Goal: Check status: Check status

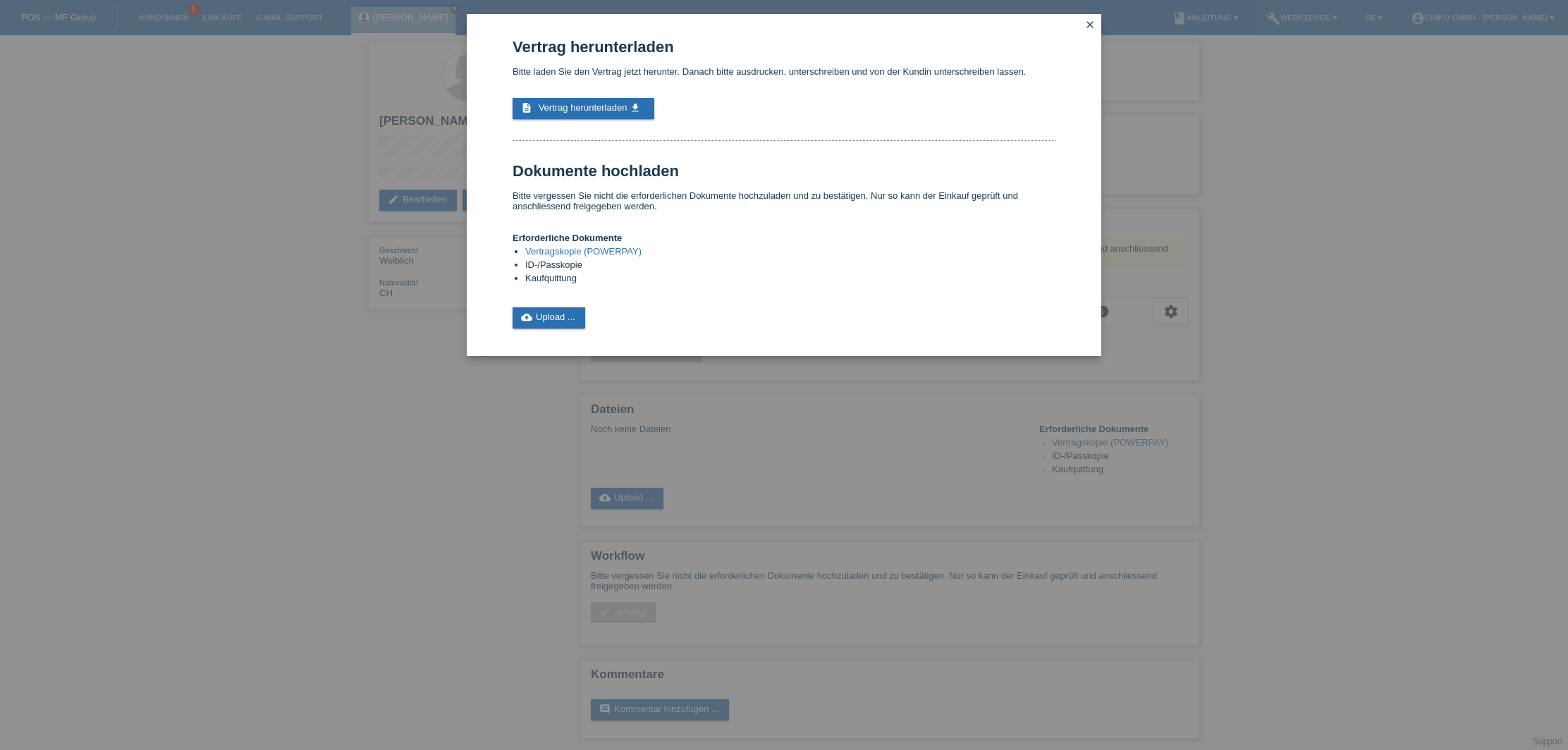
drag, startPoint x: 202, startPoint y: 349, endPoint x: 209, endPoint y: 342, distance: 9.9
click at [203, 348] on div "Vertrag herunterladen Bitte laden Sie den Vertrag jetzt herunter. Danach bitte …" at bounding box center [784, 375] width 1568 height 750
click at [1090, 24] on icon "close" at bounding box center [1090, 25] width 11 height 11
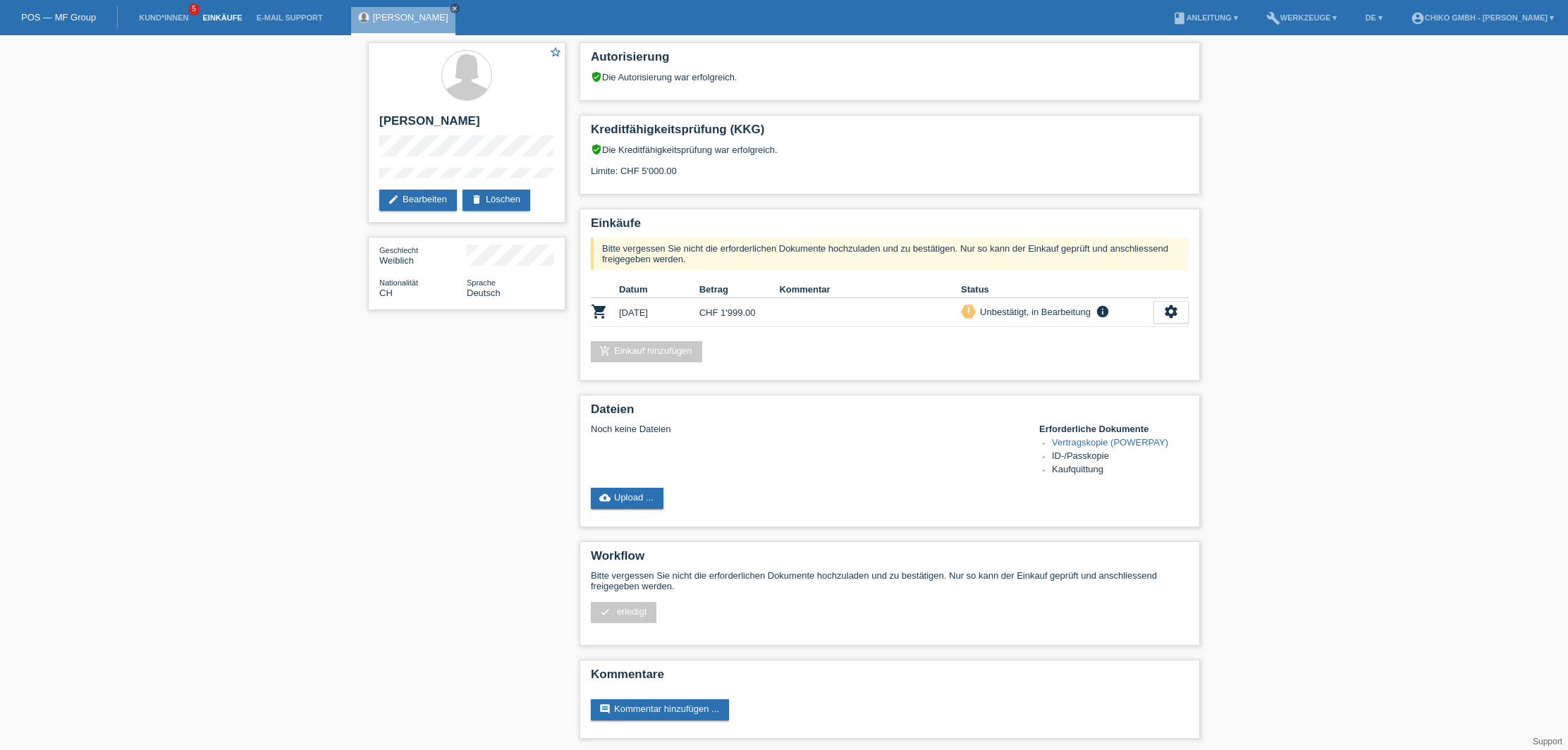
click at [218, 18] on link "Einkäufe" at bounding box center [222, 17] width 54 height 8
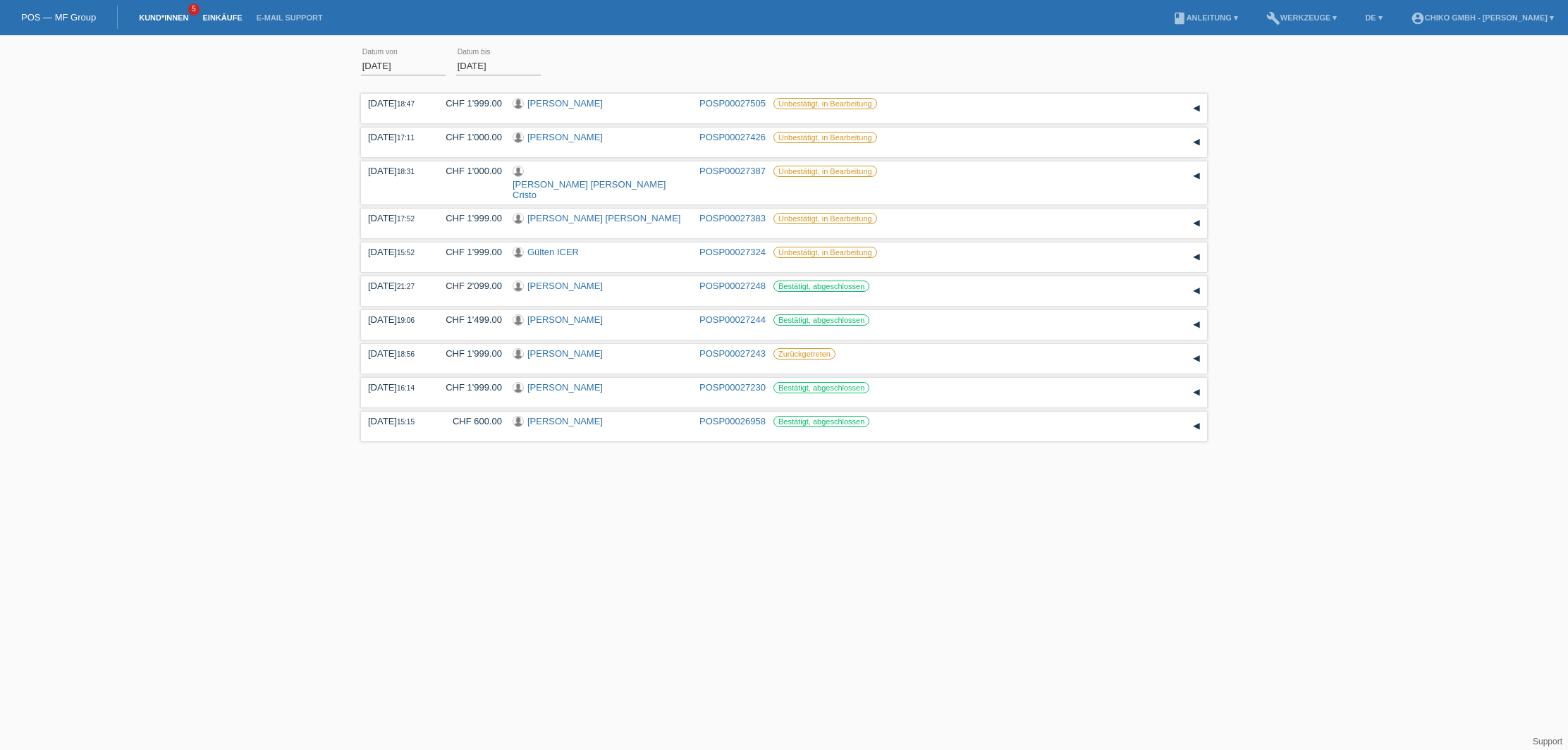
click at [166, 19] on link "Kund*innen" at bounding box center [164, 17] width 64 height 8
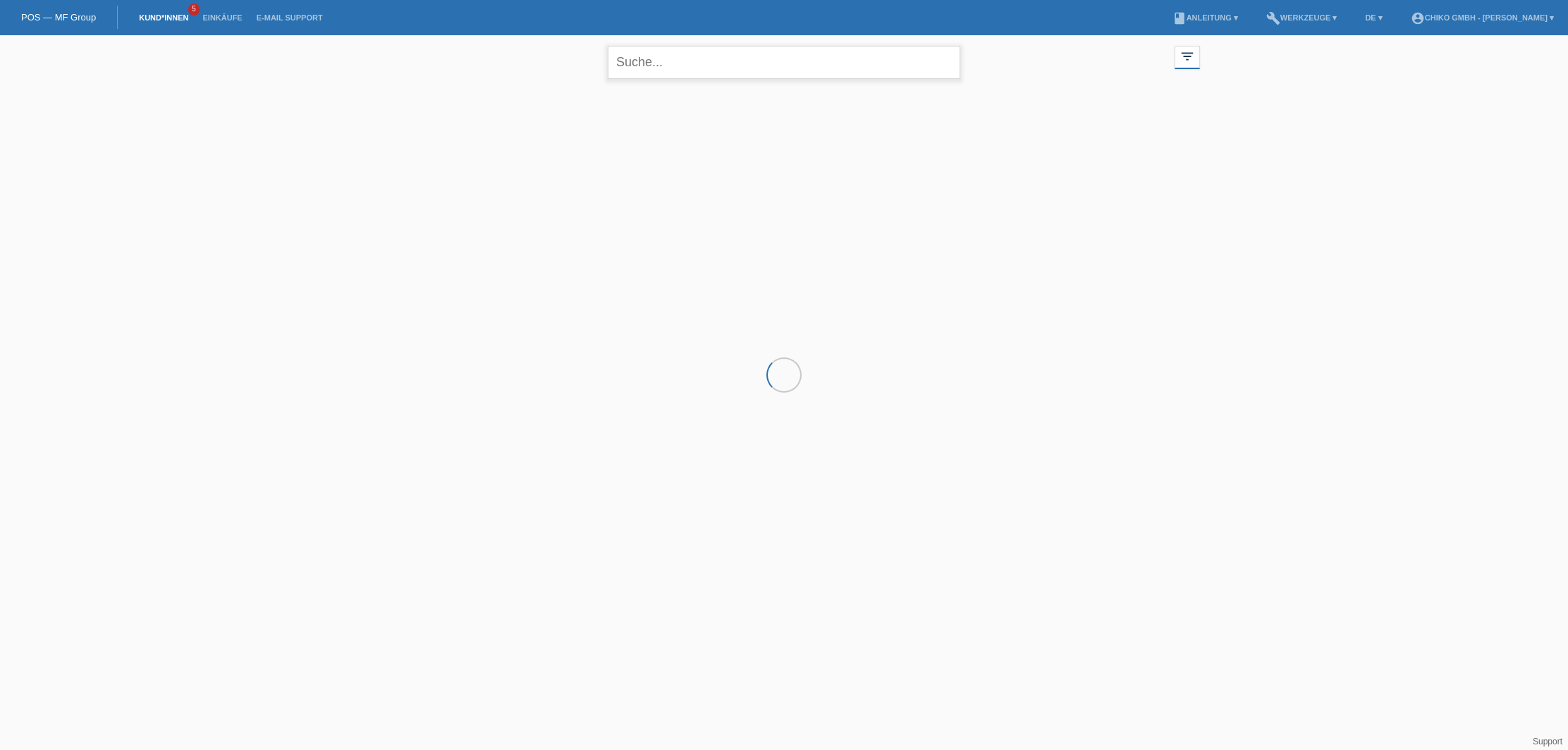
click at [676, 73] on input "text" at bounding box center [784, 63] width 352 height 33
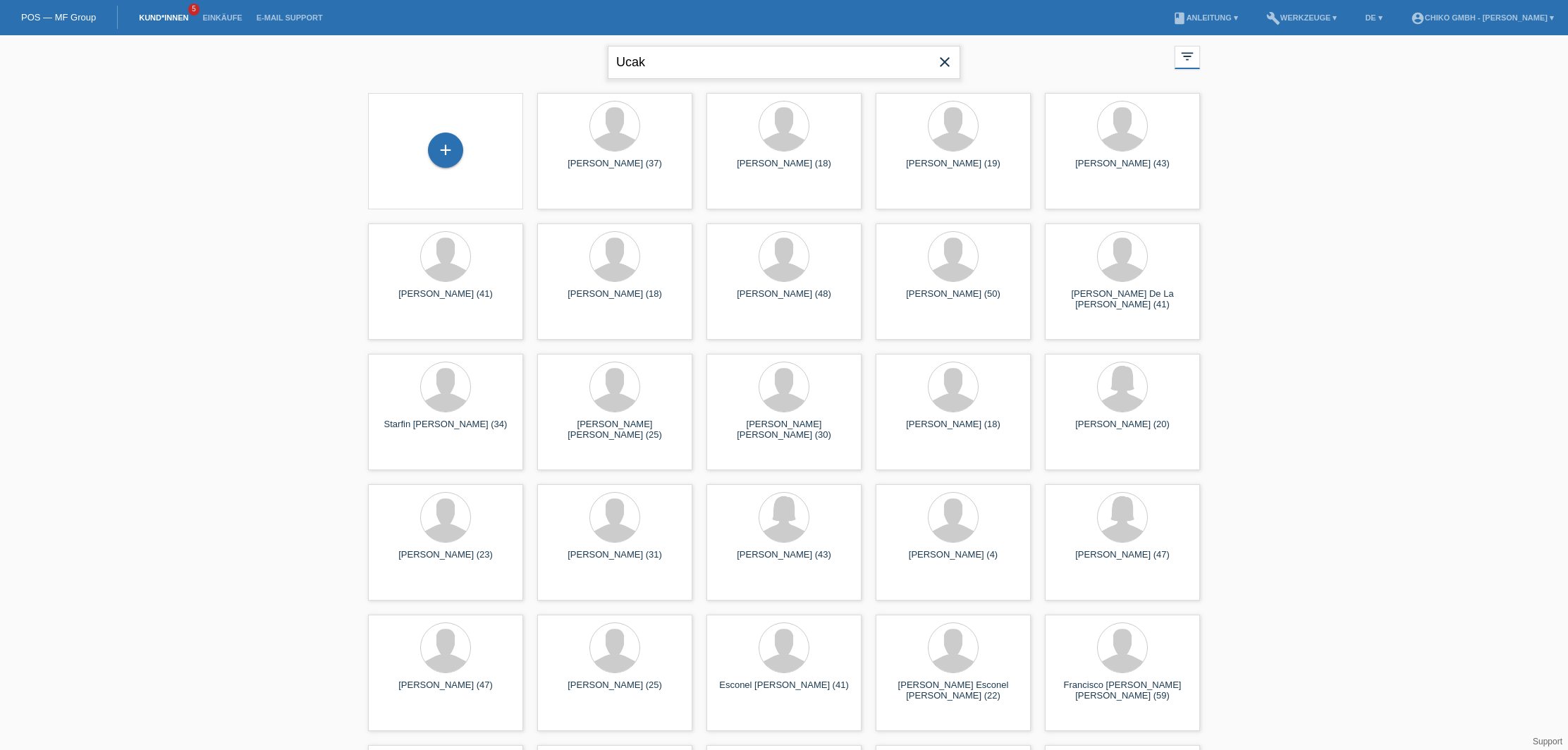
type input "Ucak"
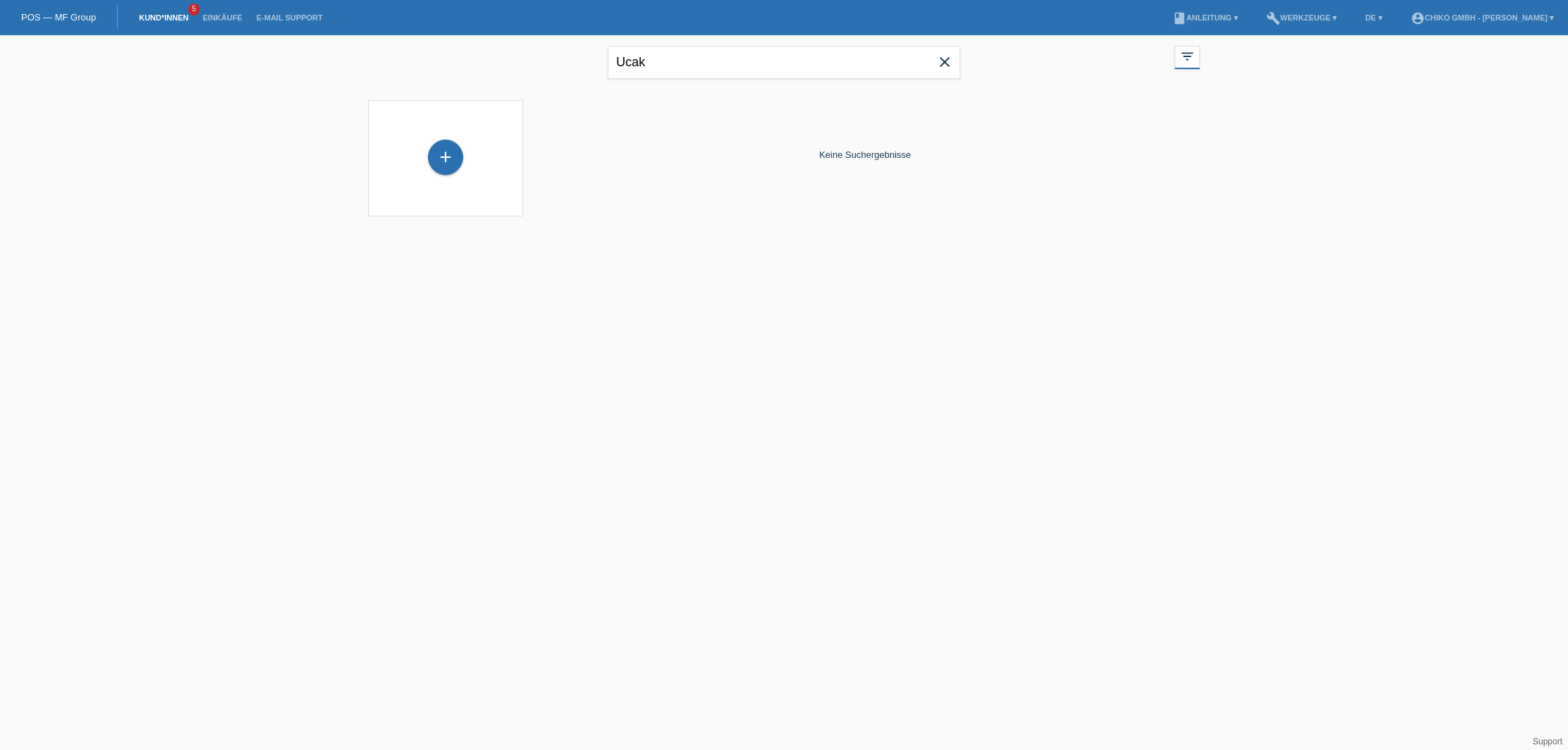
click at [942, 61] on icon "close" at bounding box center [945, 62] width 17 height 17
click at [149, 17] on link "Kund*innen" at bounding box center [164, 17] width 64 height 8
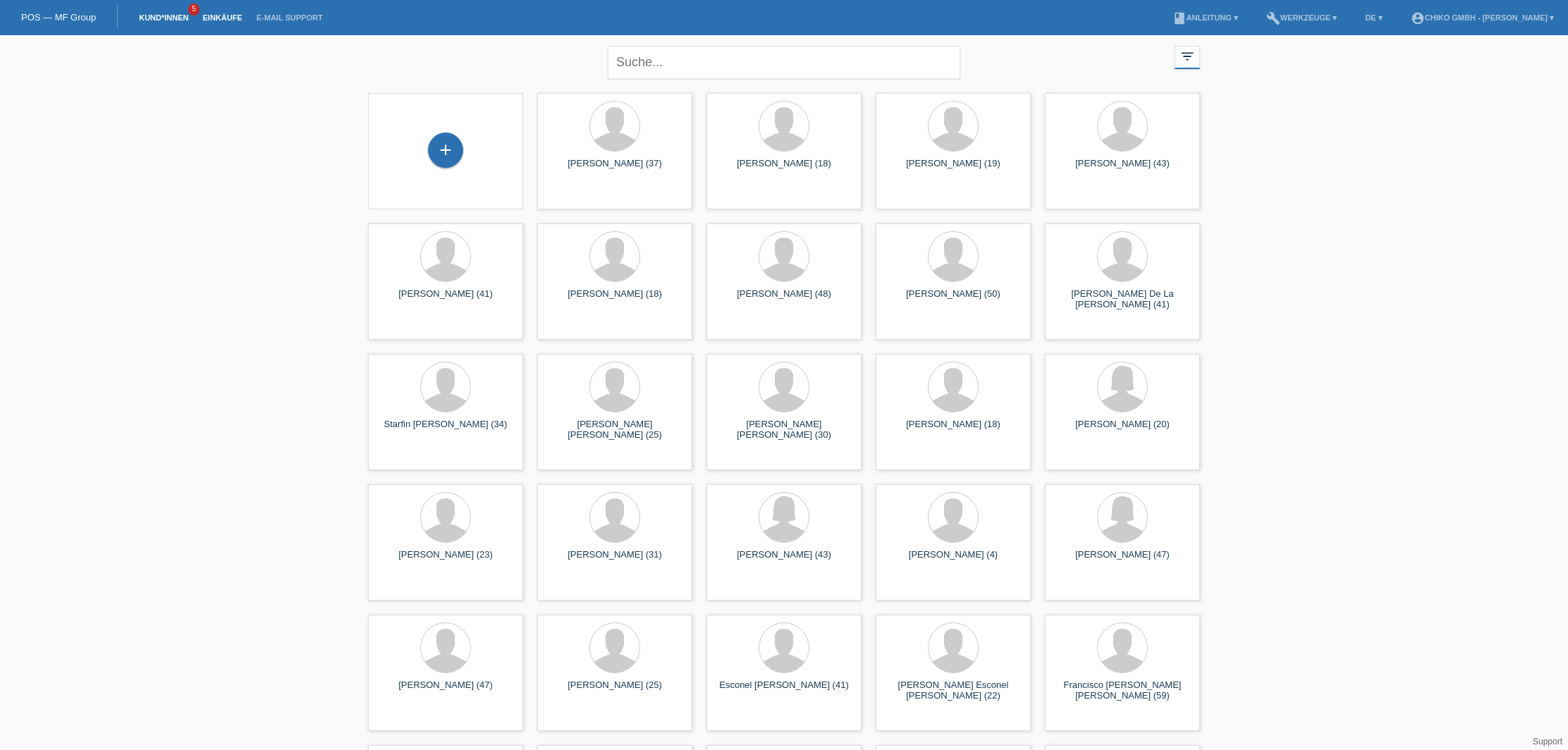
click at [237, 13] on link "Einkäufe" at bounding box center [222, 17] width 54 height 8
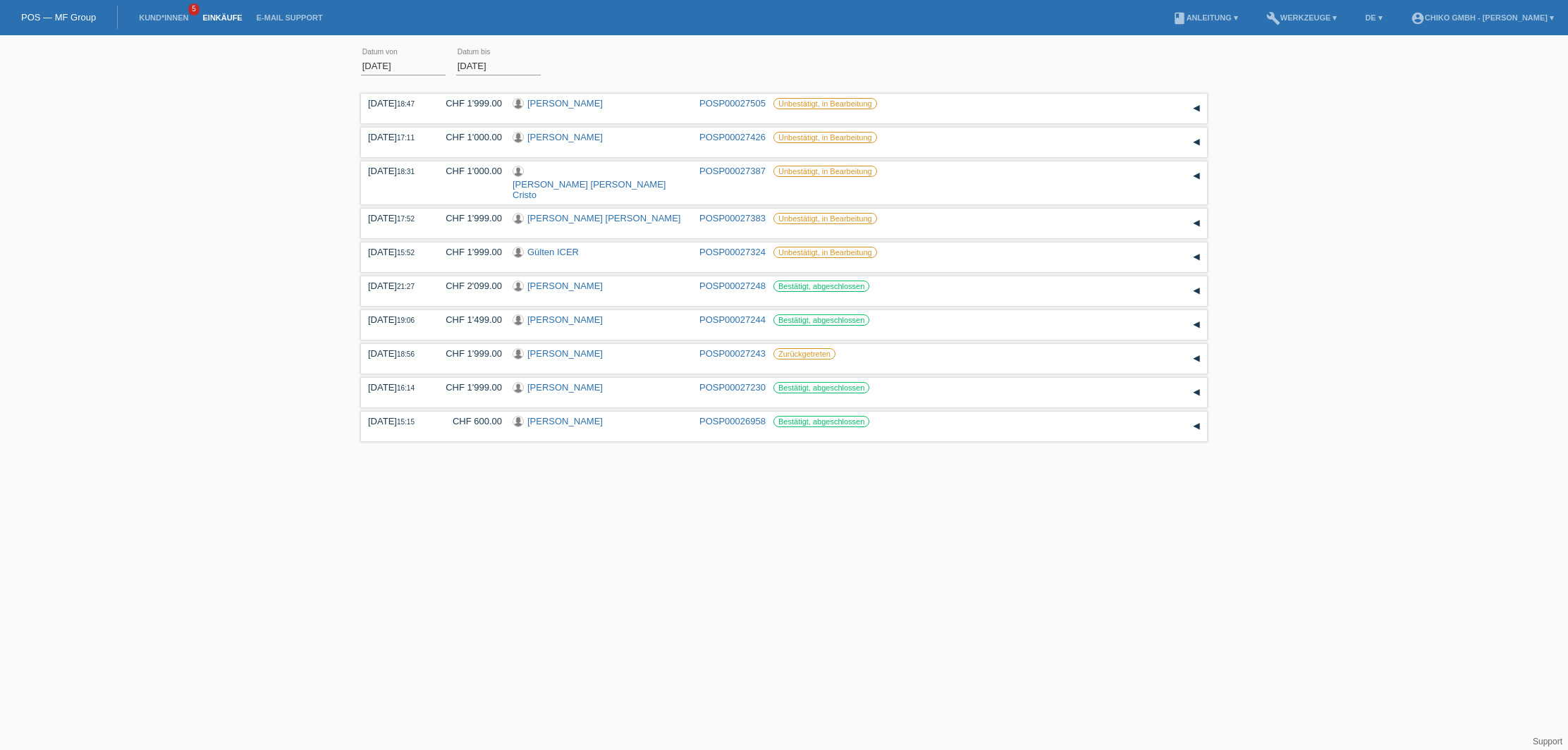
click at [413, 61] on input "[DATE]" at bounding box center [402, 66] width 84 height 18
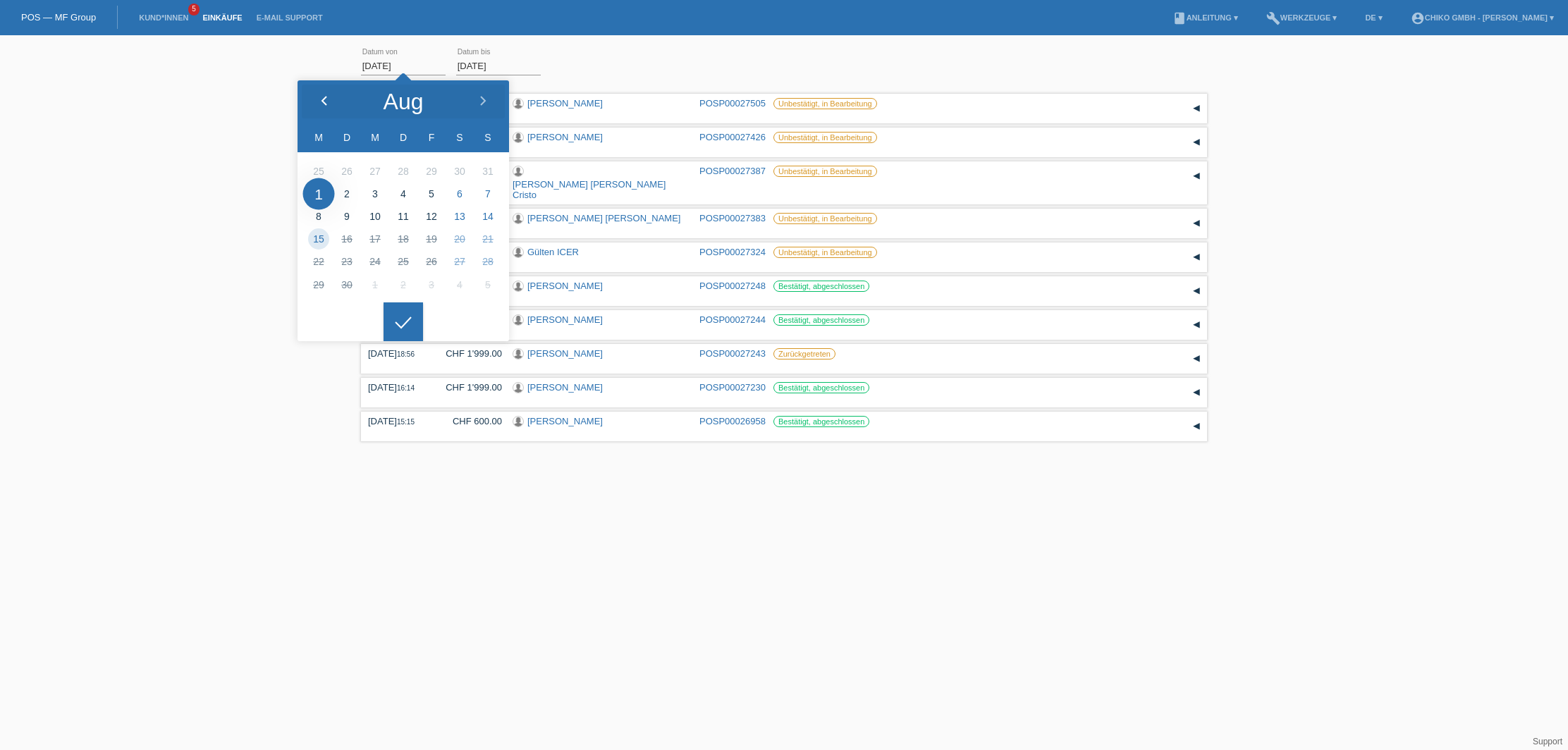
click at [325, 95] on div at bounding box center [324, 102] width 53 height 43
click at [397, 322] on div at bounding box center [403, 322] width 40 height 40
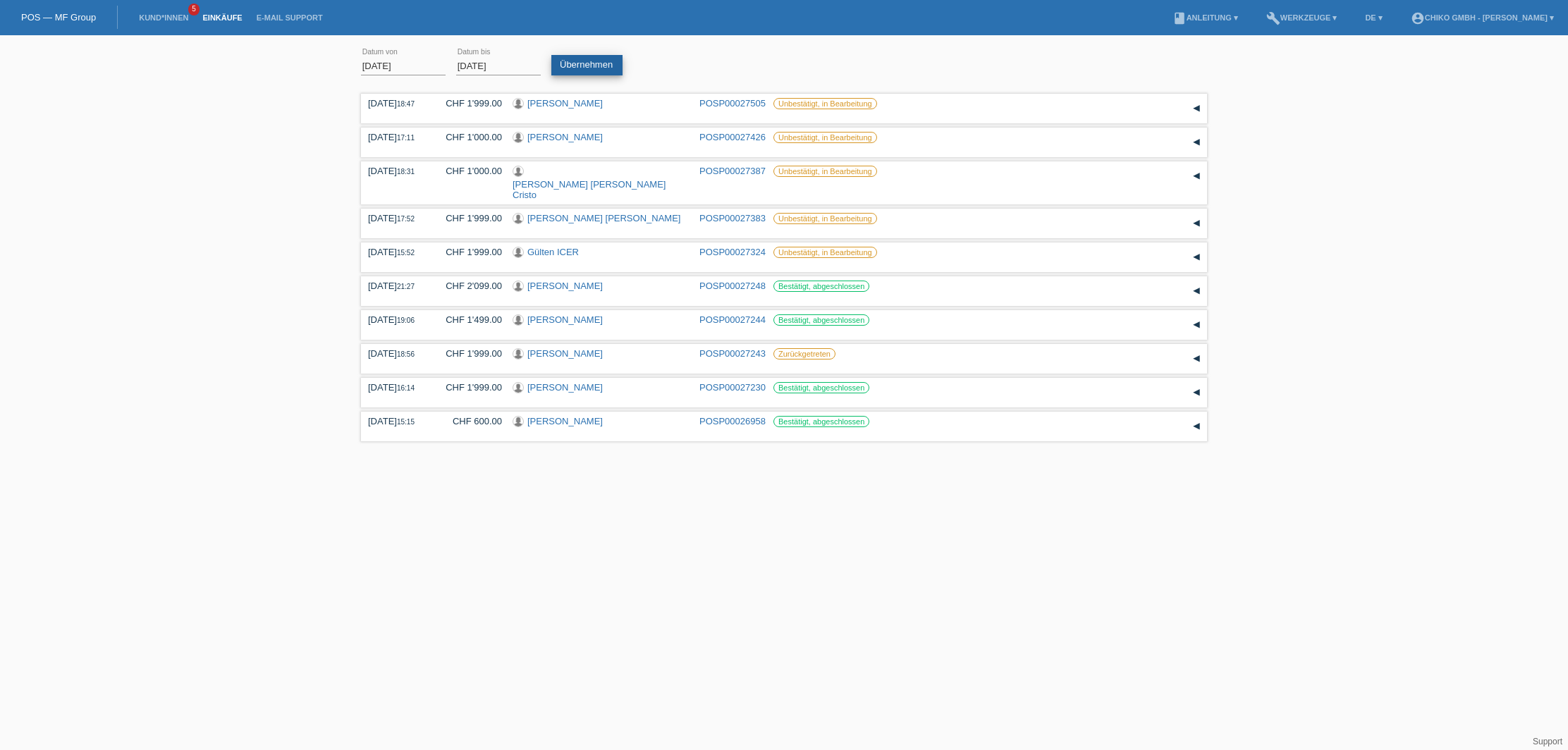
click at [581, 65] on link "Übernehmen" at bounding box center [586, 65] width 71 height 20
click at [447, 468] on div "3" at bounding box center [446, 473] width 22 height 22
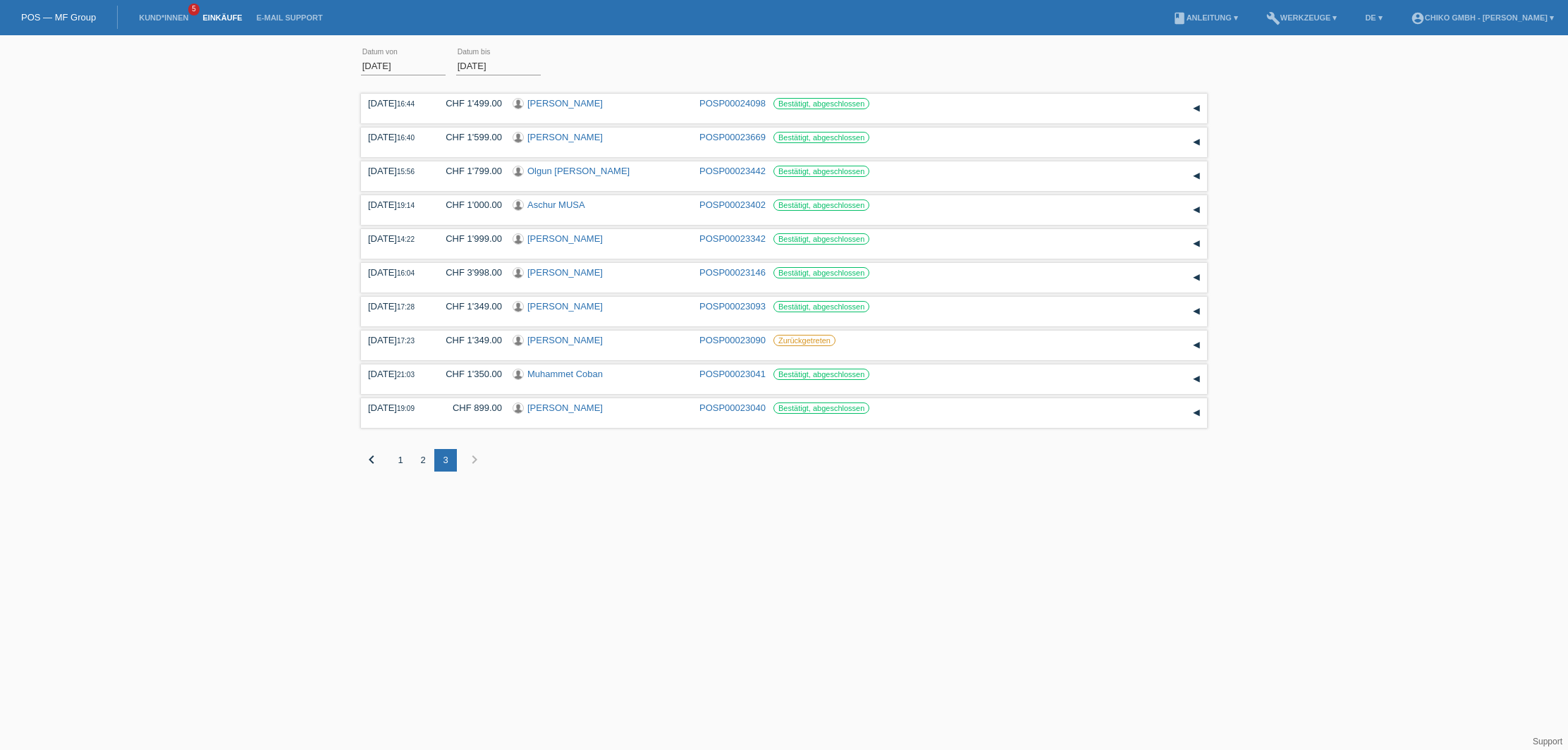
click at [447, 467] on div "3" at bounding box center [446, 461] width 22 height 22
click at [420, 464] on div "2" at bounding box center [423, 461] width 22 height 22
click at [405, 67] on input "01.06.2025" at bounding box center [402, 66] width 84 height 18
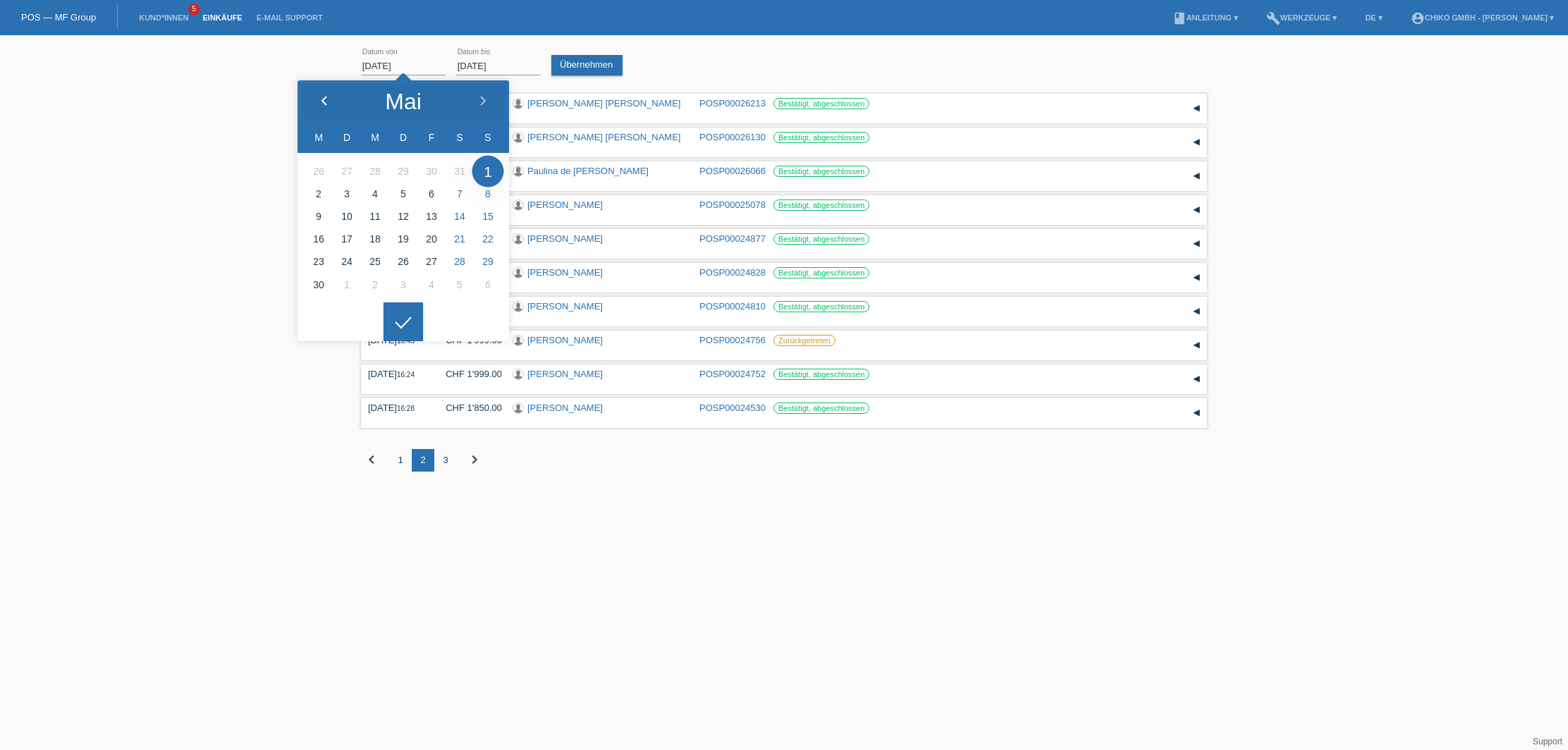
click at [319, 104] on div at bounding box center [324, 102] width 53 height 43
click at [320, 104] on icon at bounding box center [325, 102] width 11 height 11
type input "01.04.2025"
drag, startPoint x: 352, startPoint y: 172, endPoint x: 361, endPoint y: 205, distance: 34.2
click at [400, 319] on icon at bounding box center [403, 323] width 22 height 13
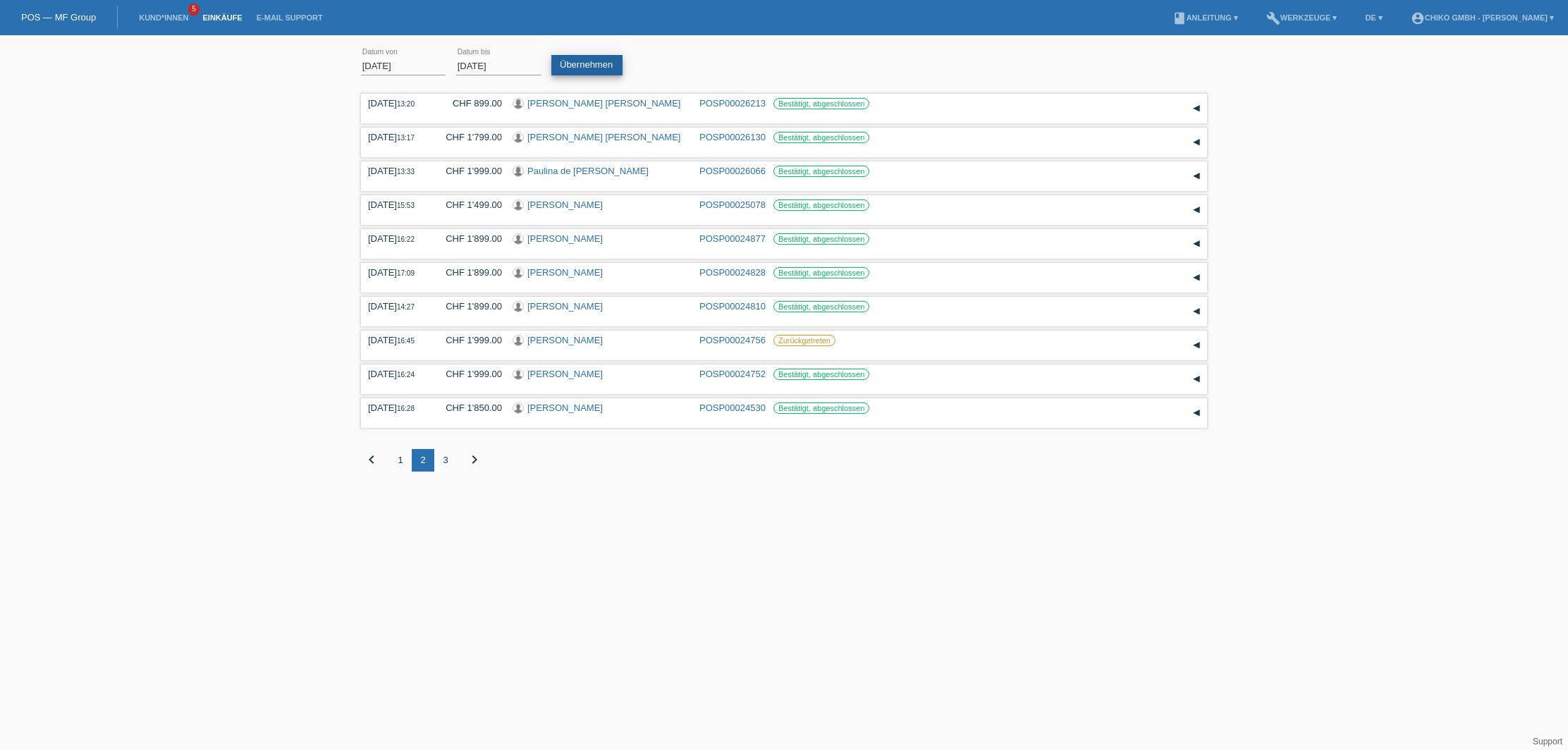
click at [598, 61] on link "Übernehmen" at bounding box center [586, 65] width 71 height 20
click at [490, 461] on div "5" at bounding box center [490, 461] width 22 height 22
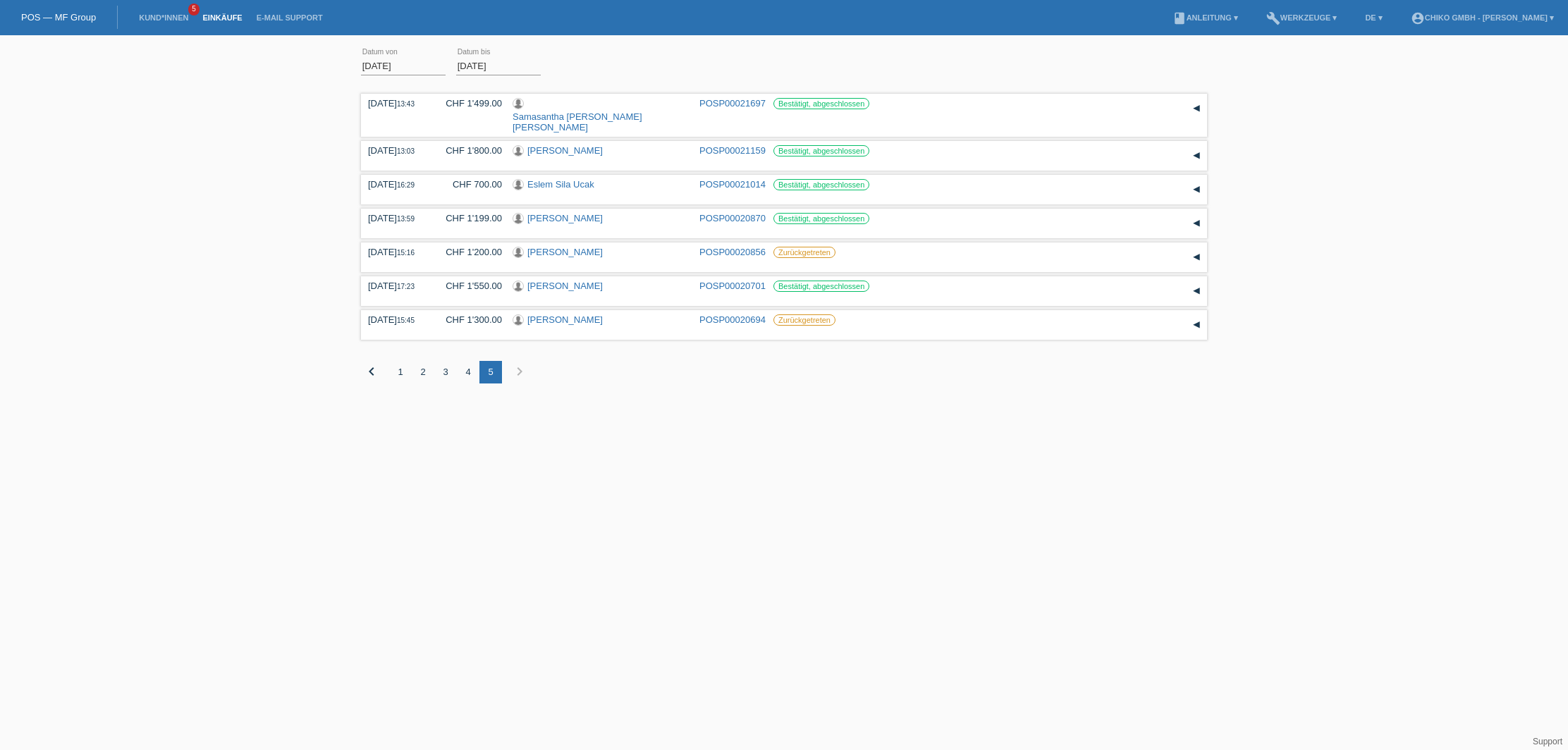
click at [464, 362] on div "4" at bounding box center [468, 372] width 22 height 22
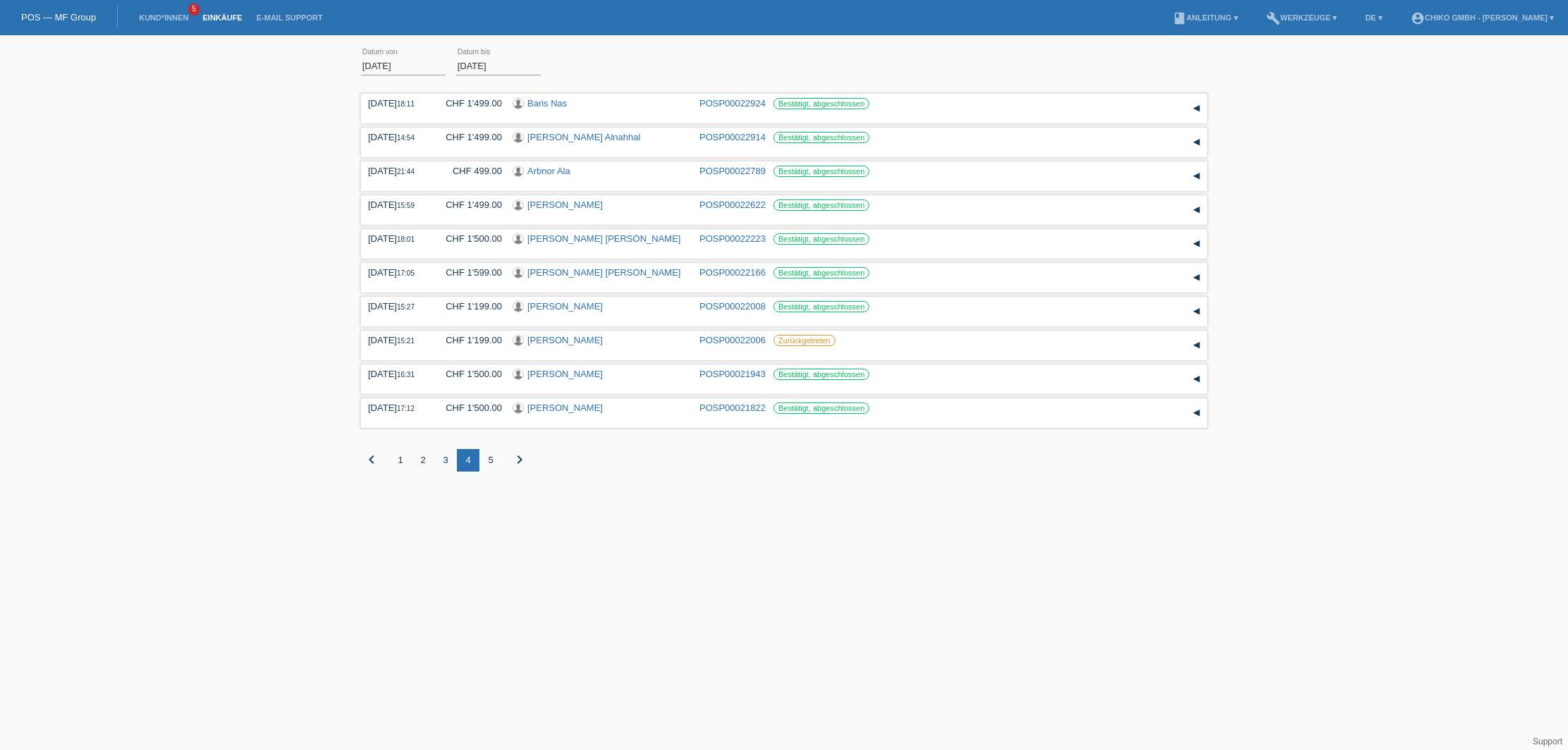
scroll to position [0, 1]
click at [447, 461] on div "3" at bounding box center [446, 461] width 22 height 22
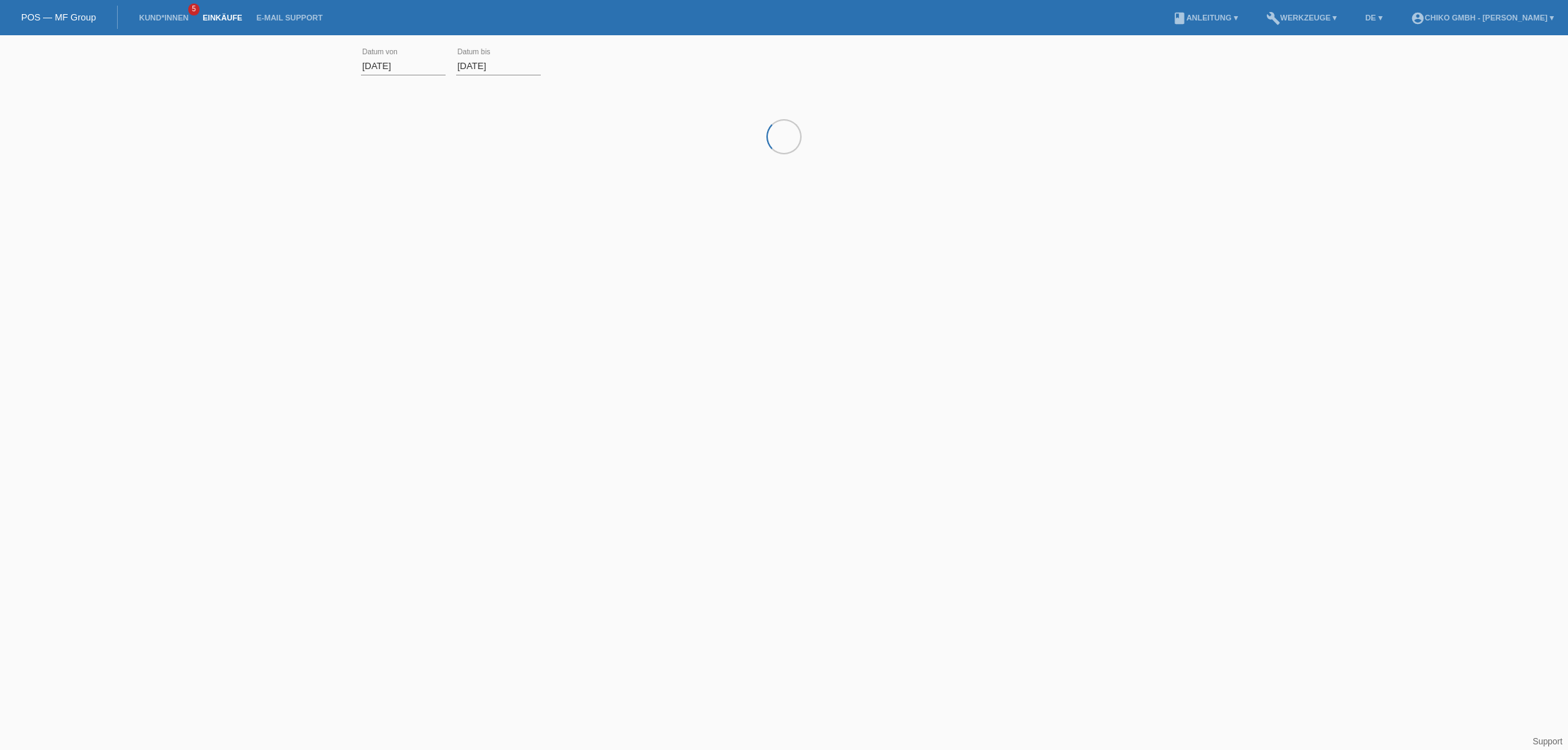
scroll to position [0, 0]
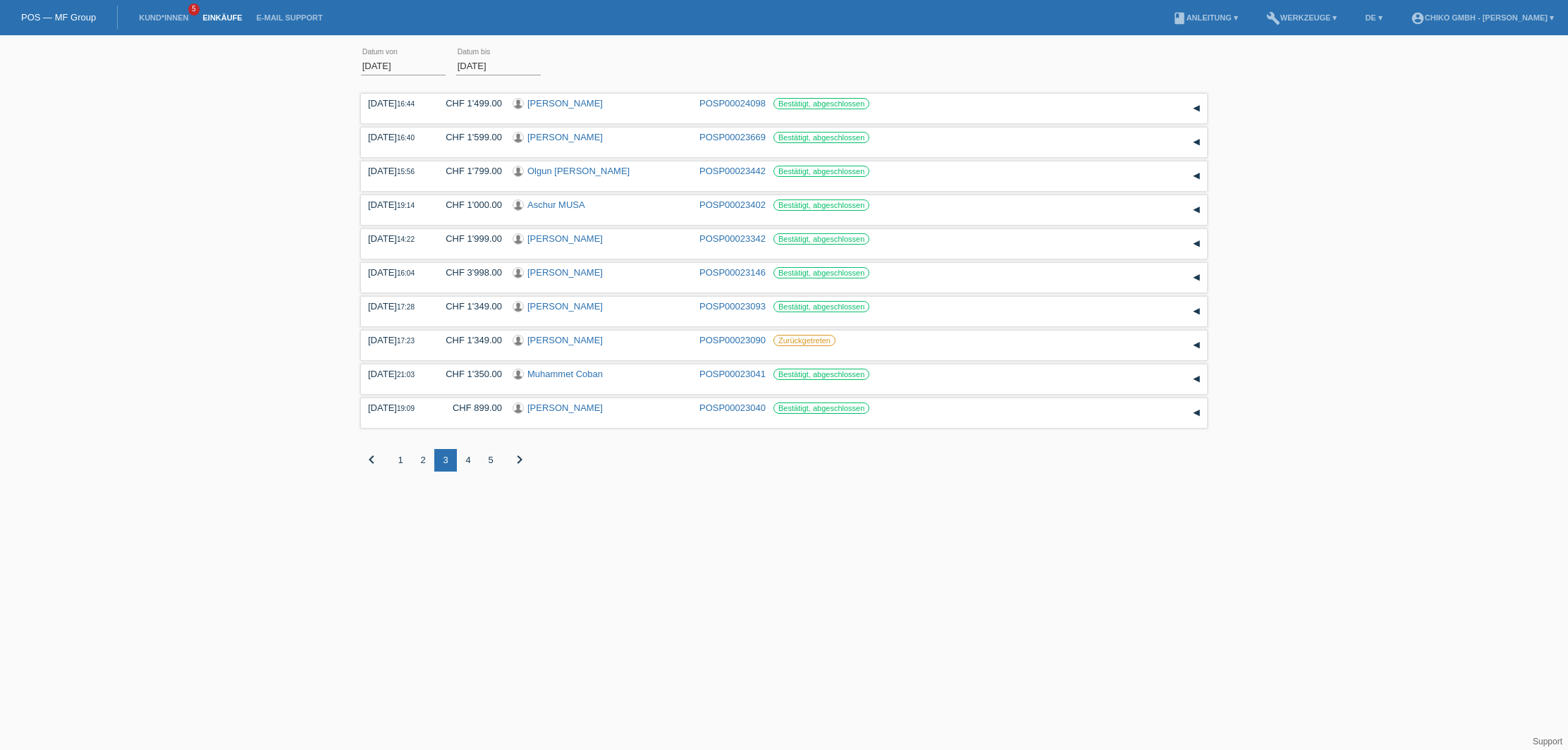
click at [426, 465] on div "2" at bounding box center [423, 461] width 22 height 22
click at [404, 468] on div "1" at bounding box center [401, 461] width 22 height 22
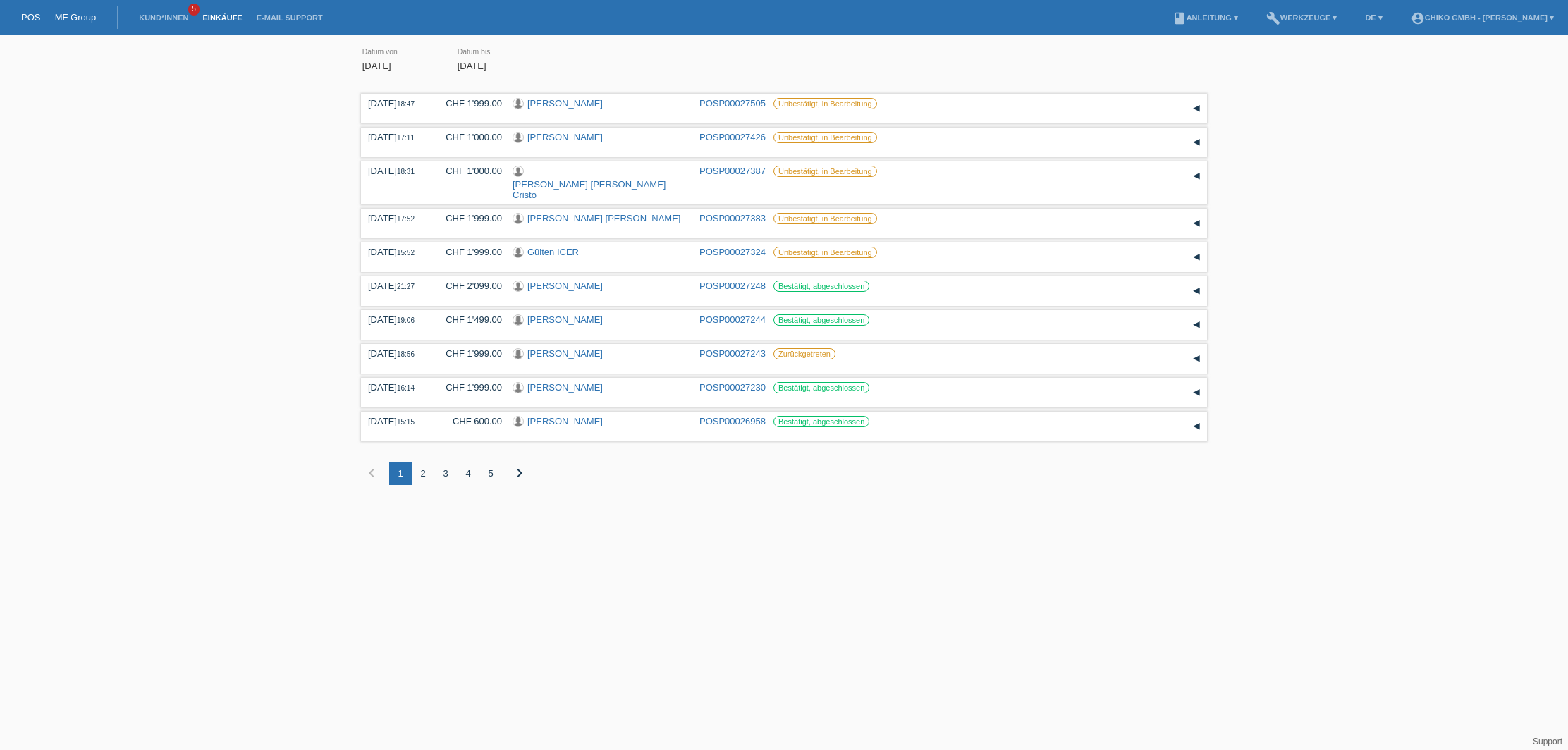
click at [493, 462] on div "5" at bounding box center [490, 473] width 22 height 22
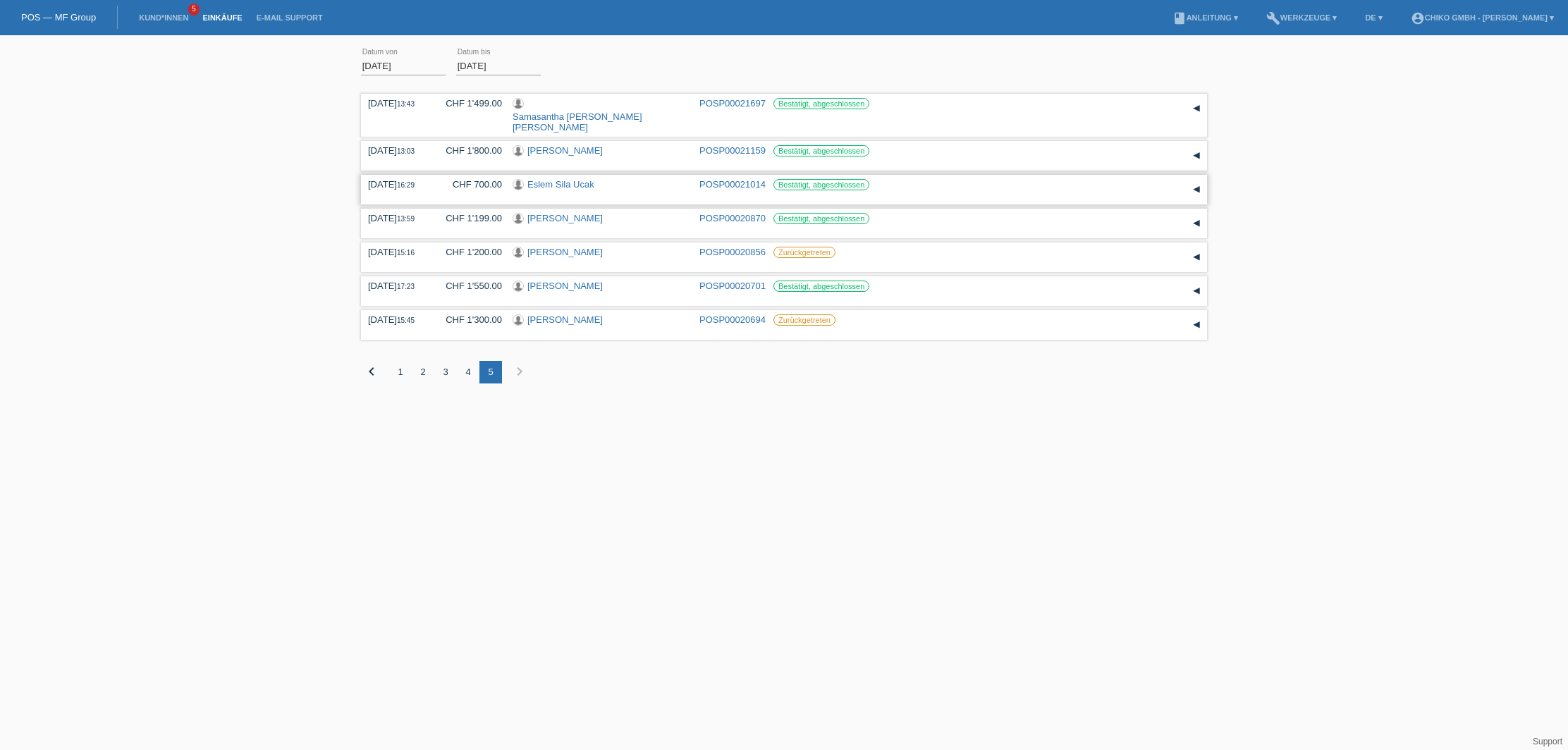
click at [568, 179] on link "Eslem Sila Ucak" at bounding box center [561, 184] width 67 height 10
